Goal: Book appointment/travel/reservation

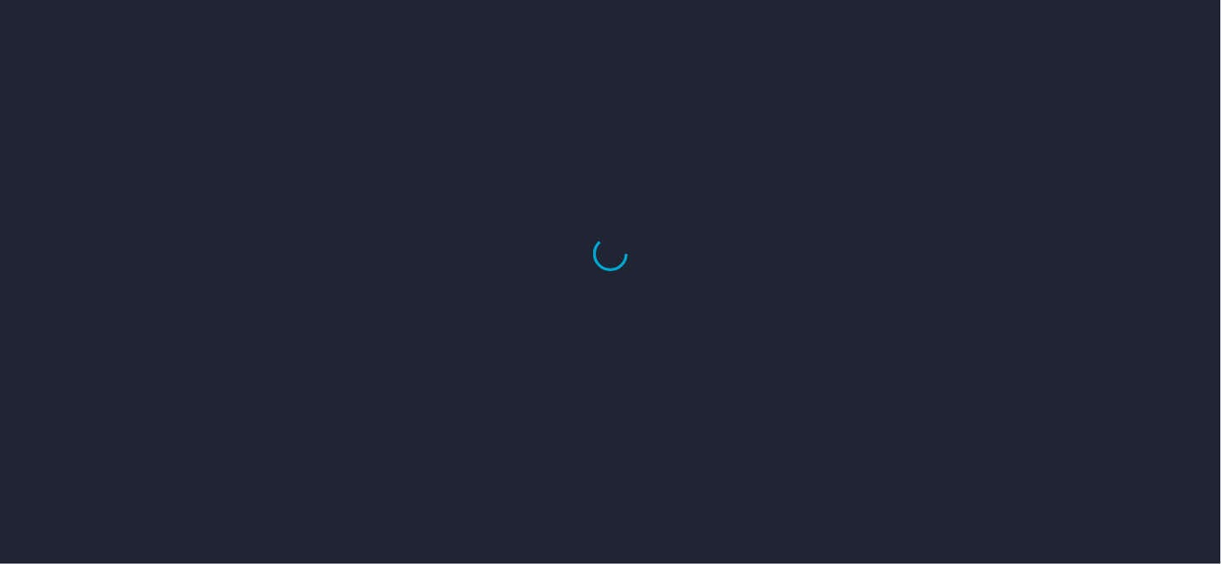
select select "US"
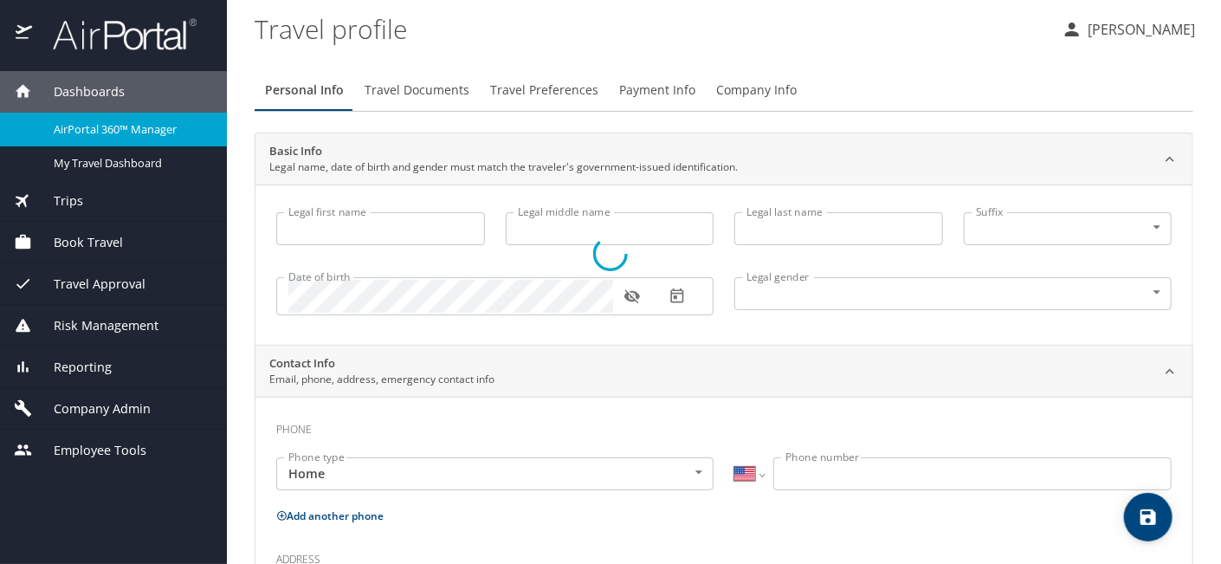
type input "[PERSON_NAME]"
type input "[DEMOGRAPHIC_DATA]"
select select "US"
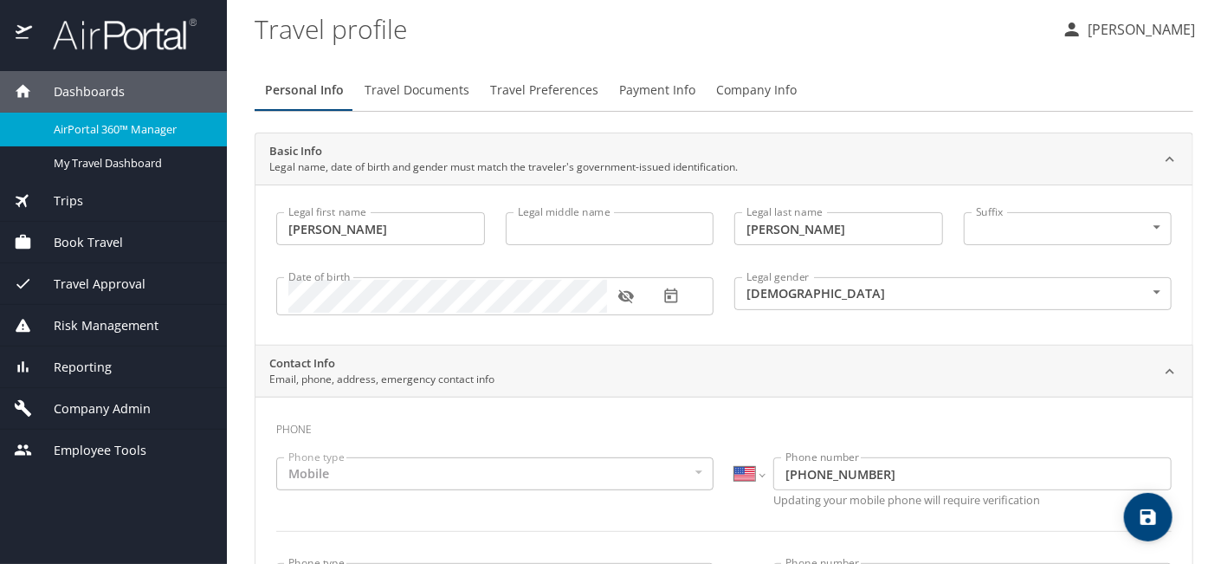
click at [91, 243] on span "Book Travel" at bounding box center [77, 242] width 91 height 19
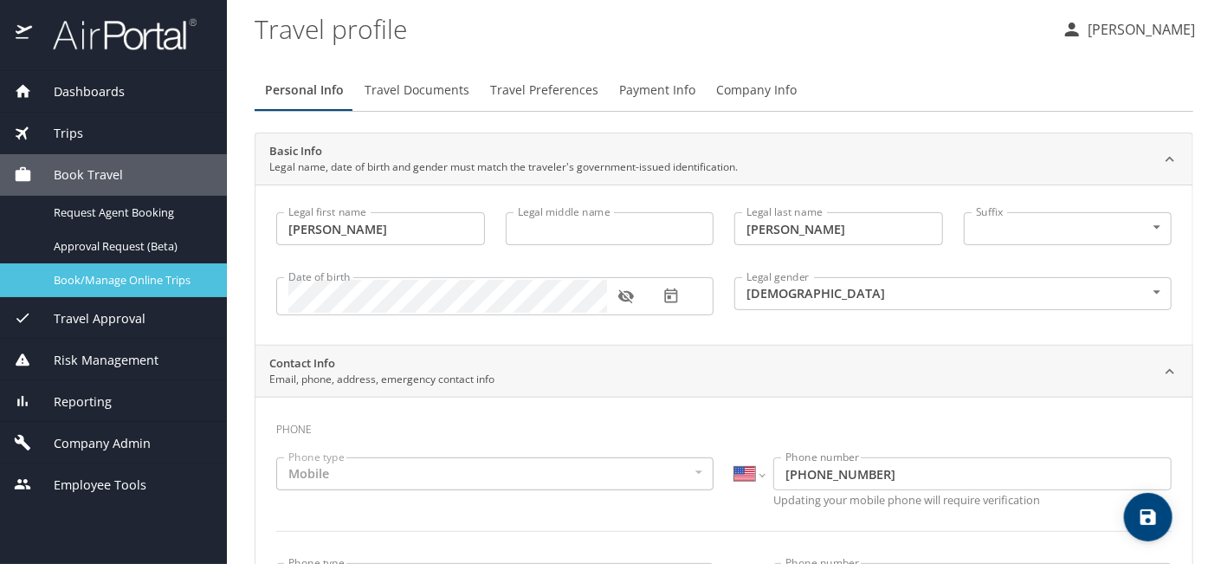
click at [105, 276] on span "Book/Manage Online Trips" at bounding box center [130, 280] width 152 height 16
